Goal: Transaction & Acquisition: Purchase product/service

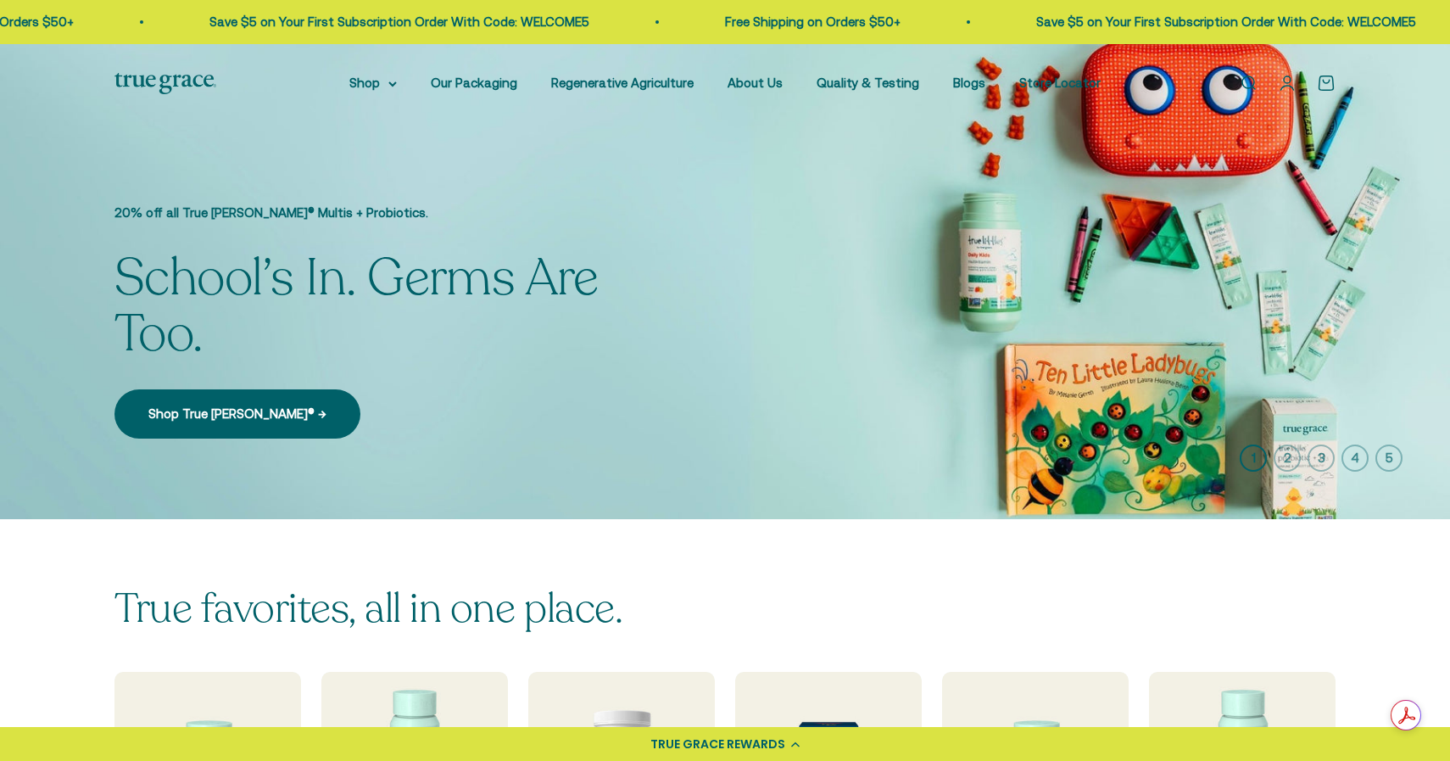
click at [1247, 81] on link "Open search" at bounding box center [1248, 83] width 19 height 19
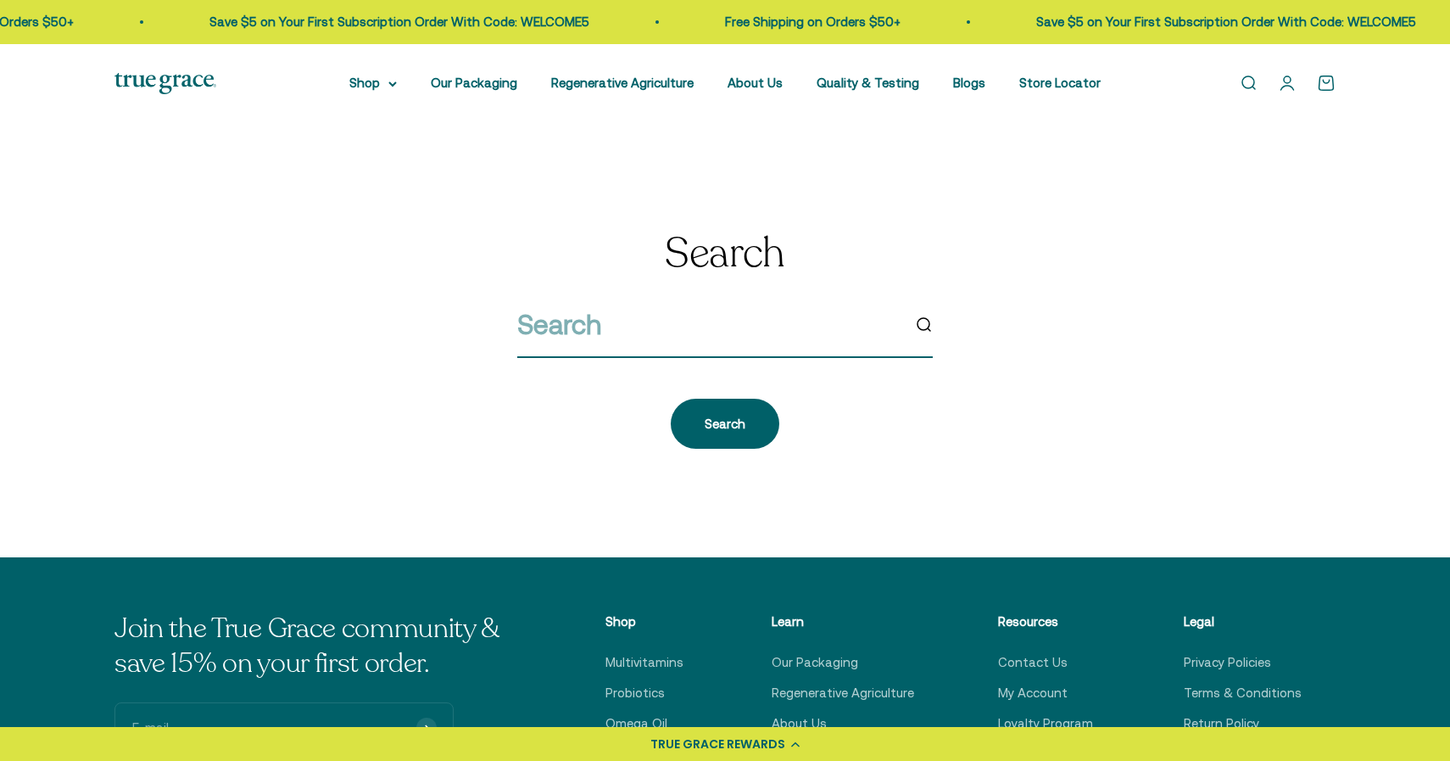
click at [569, 323] on input "search" at bounding box center [708, 324] width 383 height 43
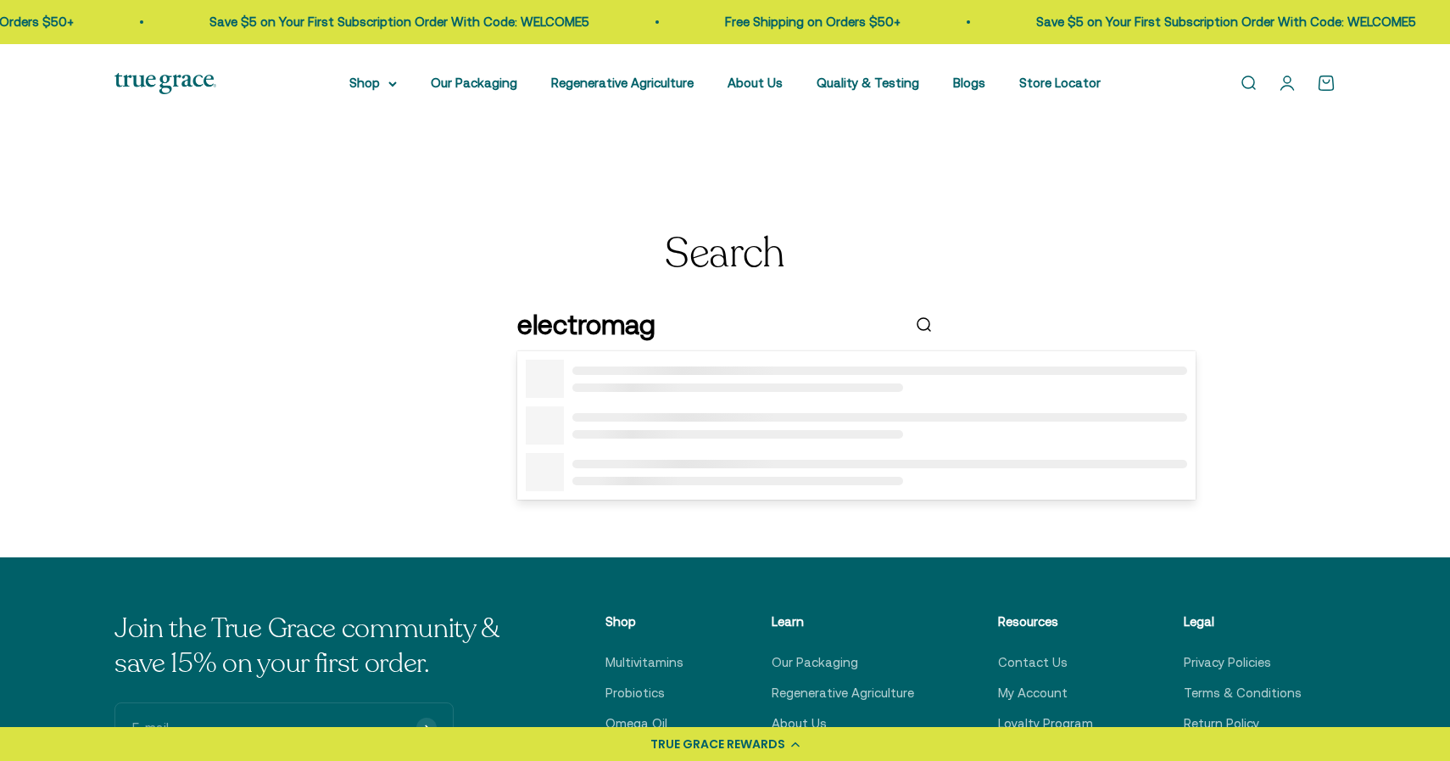
type input "electromag"
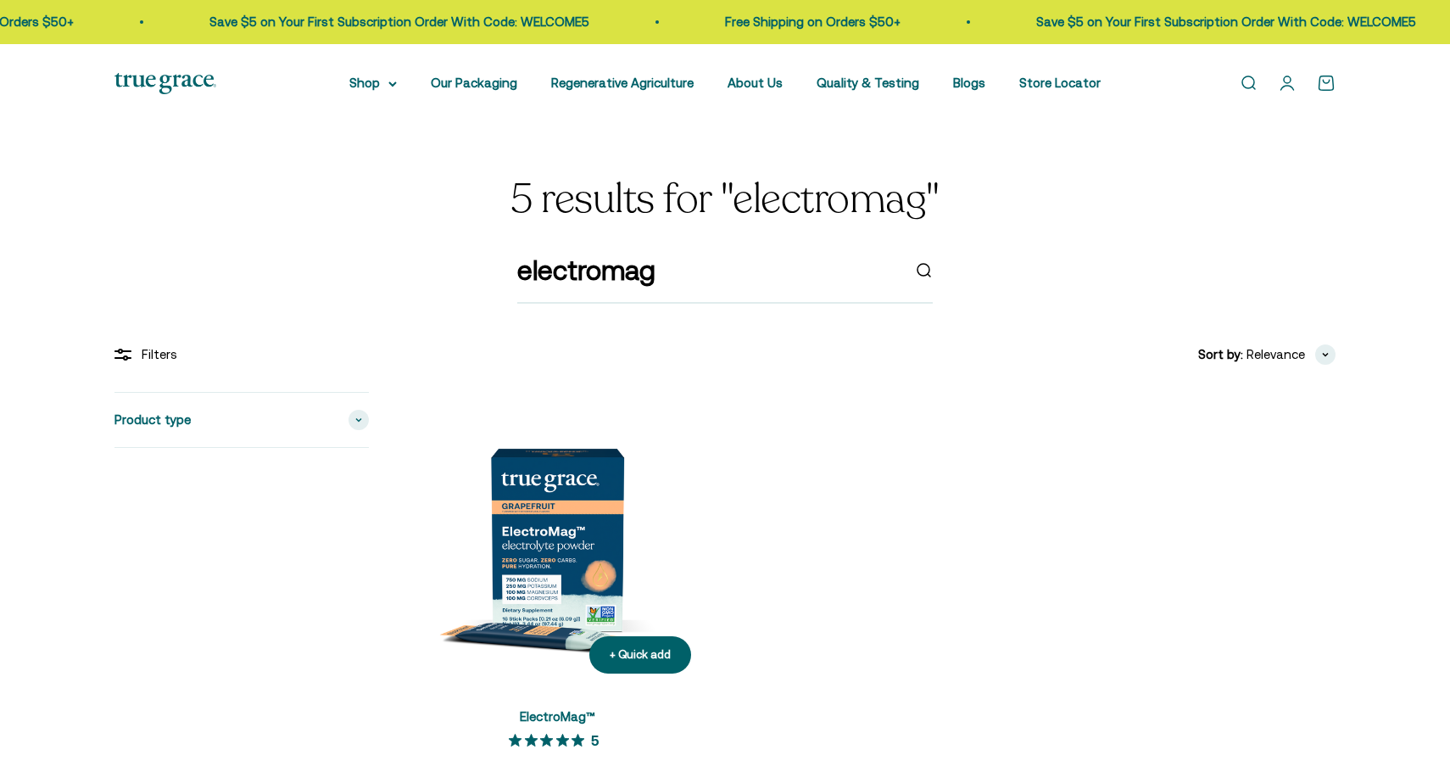
click at [544, 570] on img at bounding box center [557, 539] width 295 height 295
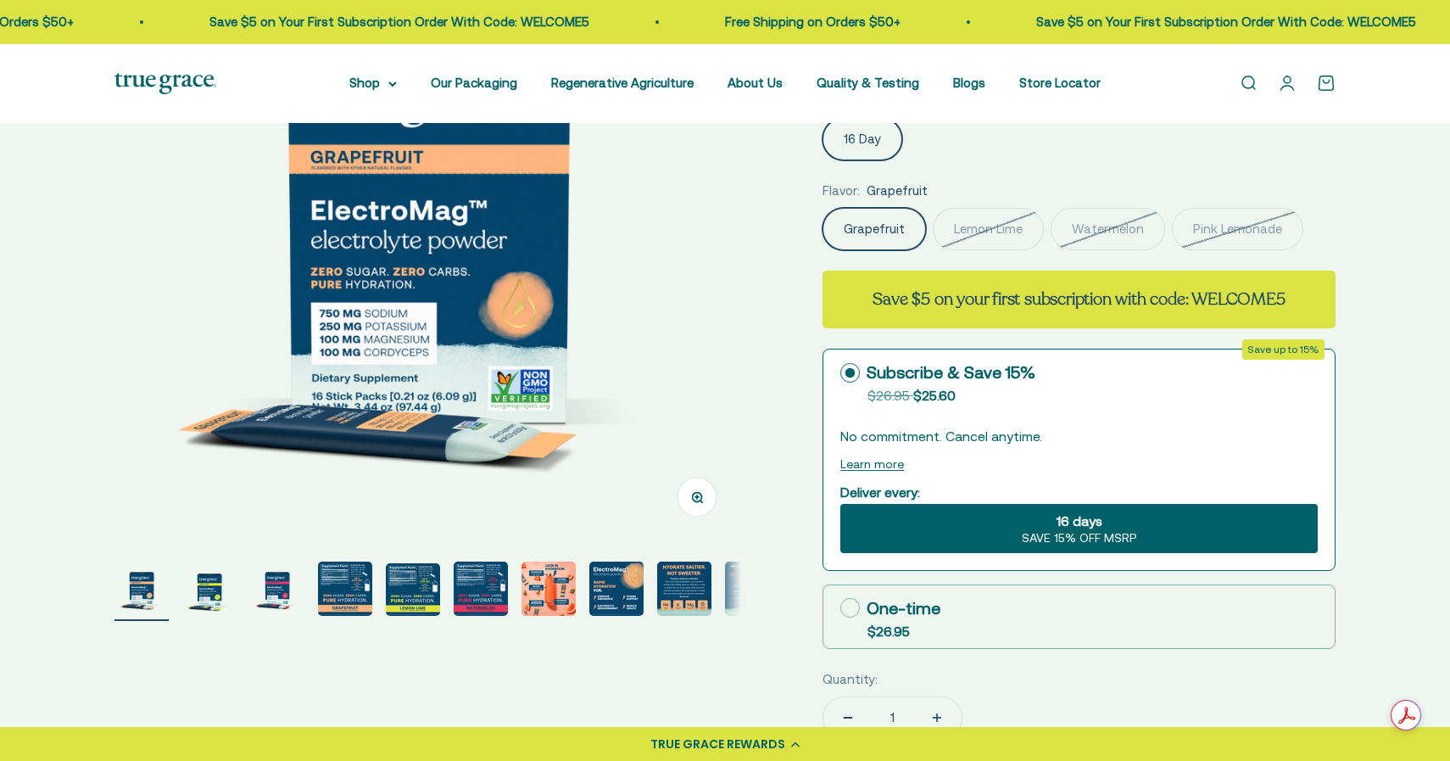
scroll to position [261, 0]
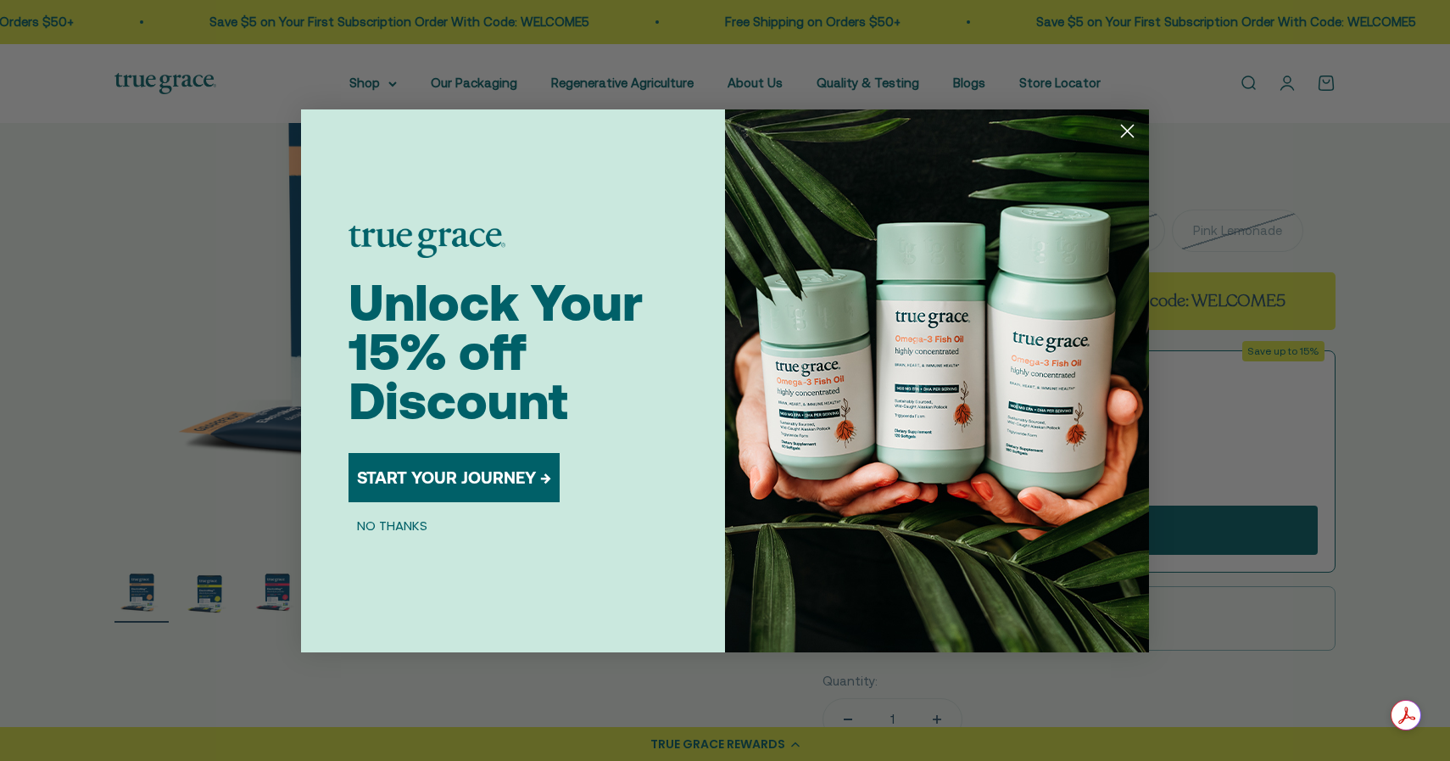
click at [1129, 130] on circle "Close dialog" at bounding box center [1127, 130] width 28 height 28
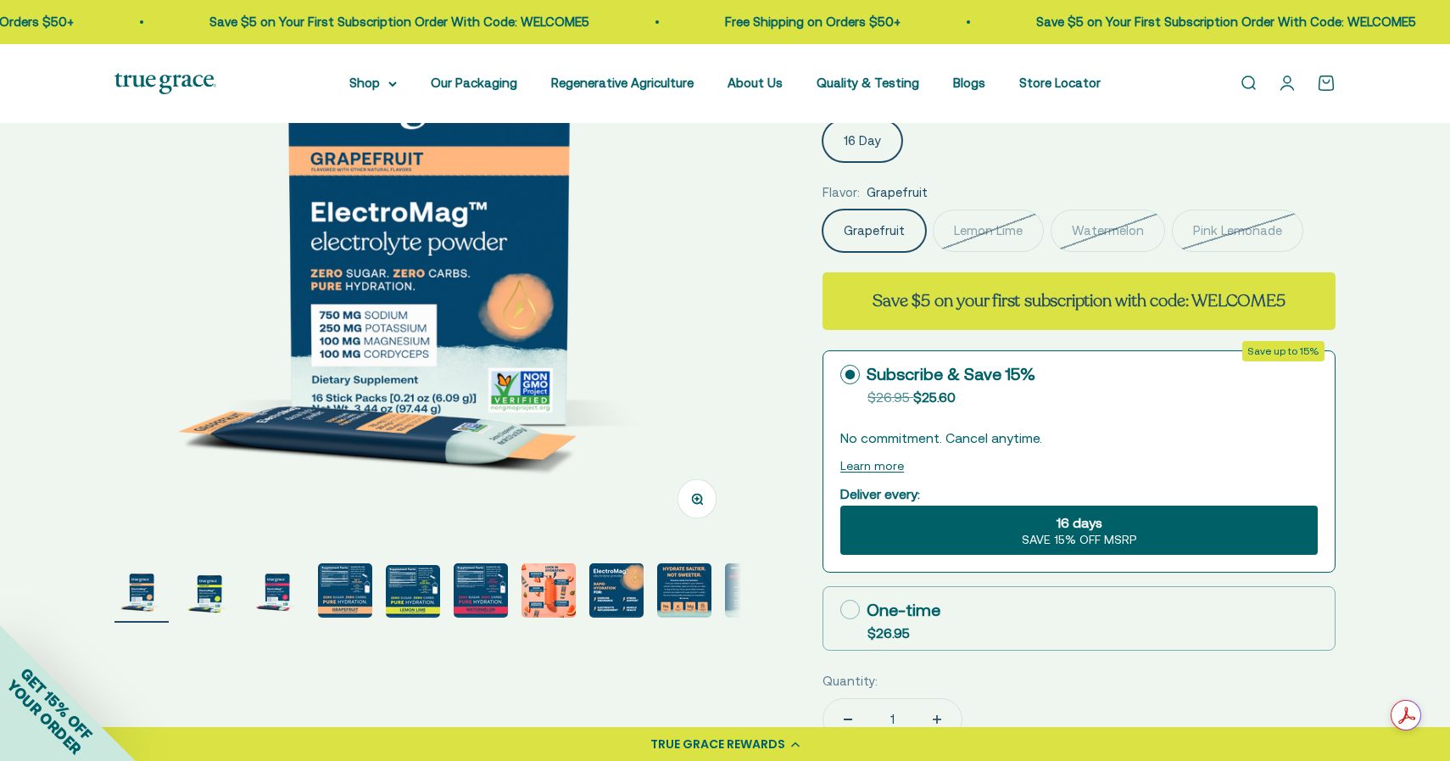
click at [335, 604] on img "Go to item 4" at bounding box center [345, 590] width 54 height 54
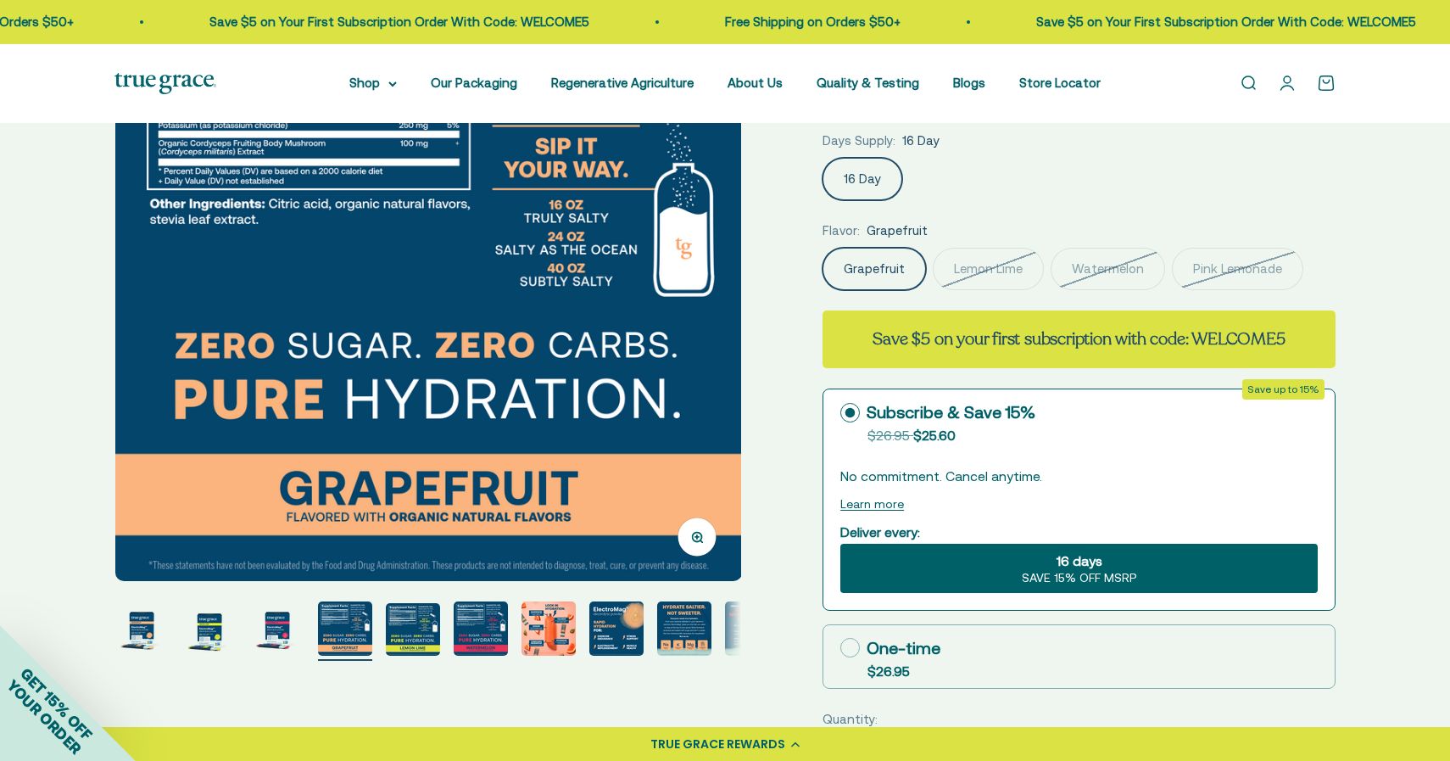
scroll to position [0, 0]
